Goal: Information Seeking & Learning: Learn about a topic

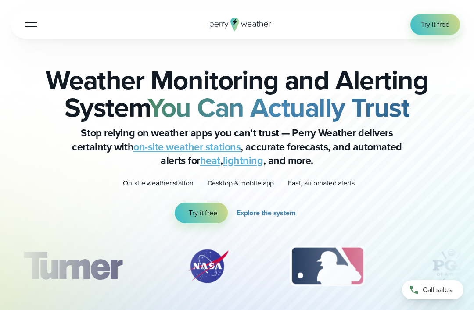
click at [286, 213] on span "Explore the system" at bounding box center [265, 213] width 59 height 11
click at [212, 213] on span "Try it free" at bounding box center [203, 213] width 29 height 11
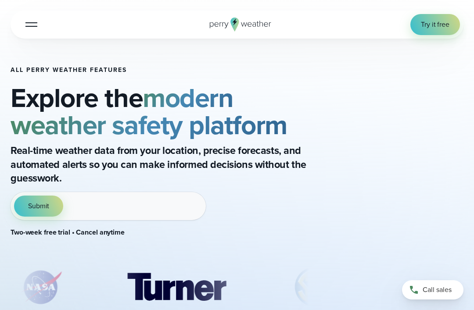
click at [98, 197] on div "Submit" at bounding box center [108, 206] width 195 height 28
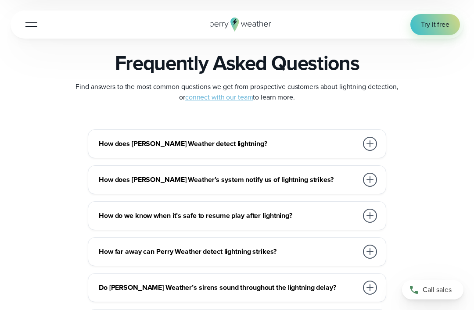
scroll to position [1765, 0]
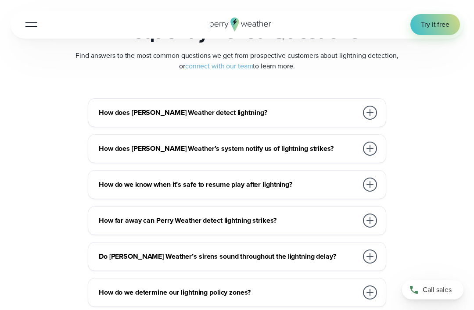
click at [348, 107] on h3 "How does Perry Weather detect lightning?" at bounding box center [228, 112] width 259 height 11
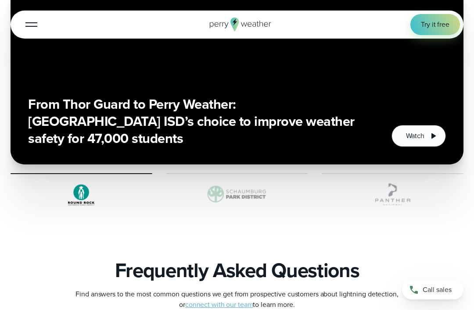
scroll to position [1526, 0]
